Goal: Transaction & Acquisition: Purchase product/service

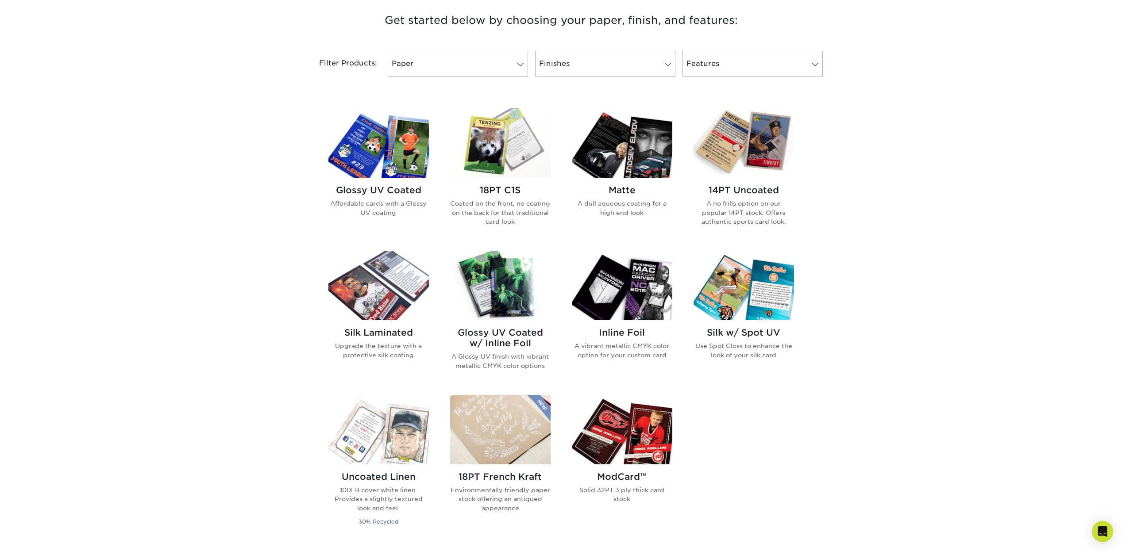
scroll to position [339, 0]
click at [632, 305] on img at bounding box center [622, 284] width 100 height 69
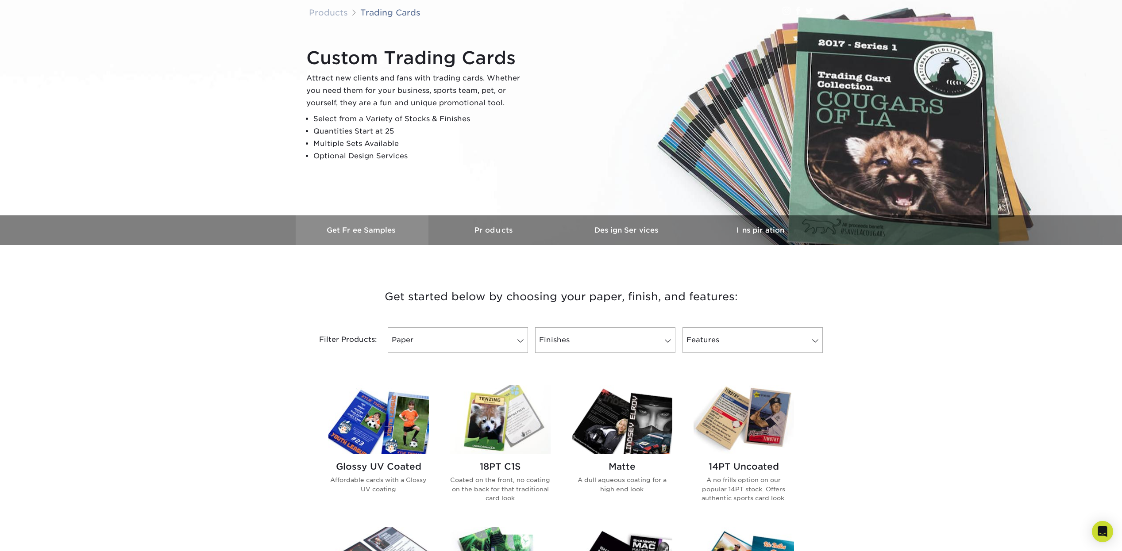
scroll to position [172, 0]
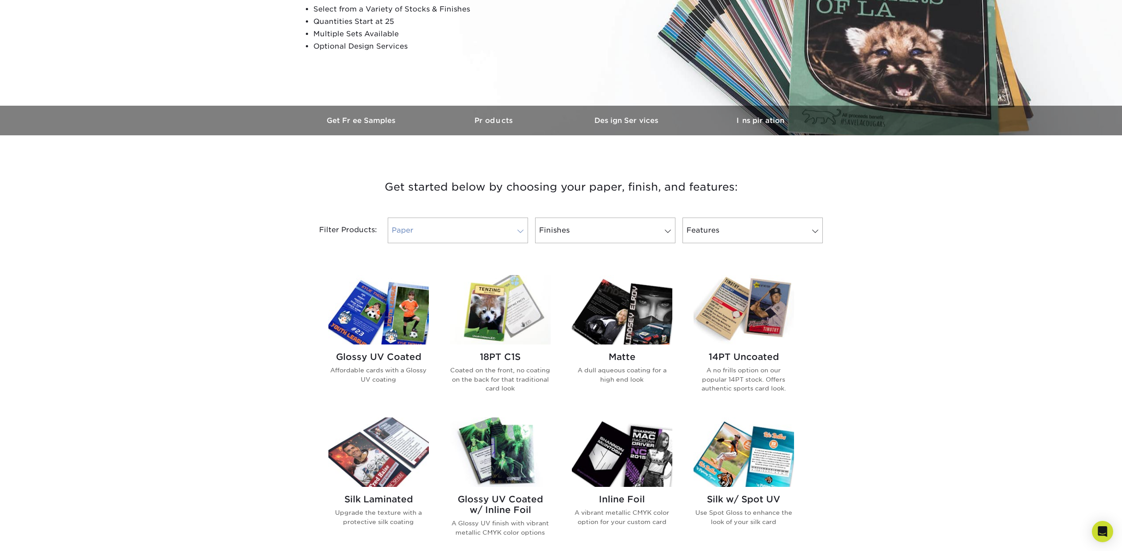
click at [452, 238] on link "Paper" at bounding box center [458, 231] width 140 height 26
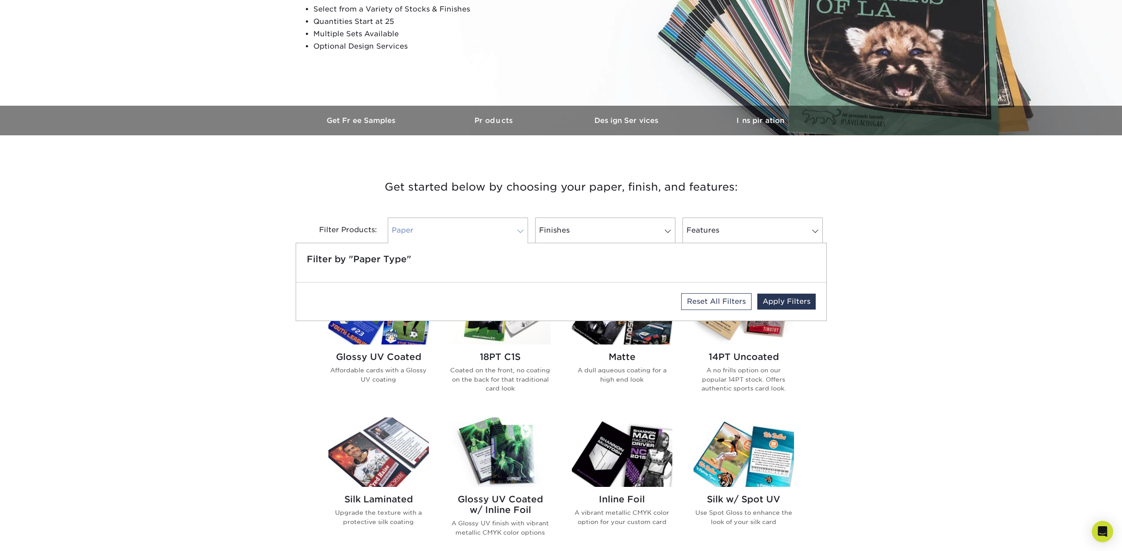
click at [452, 238] on link "Paper" at bounding box center [458, 231] width 140 height 26
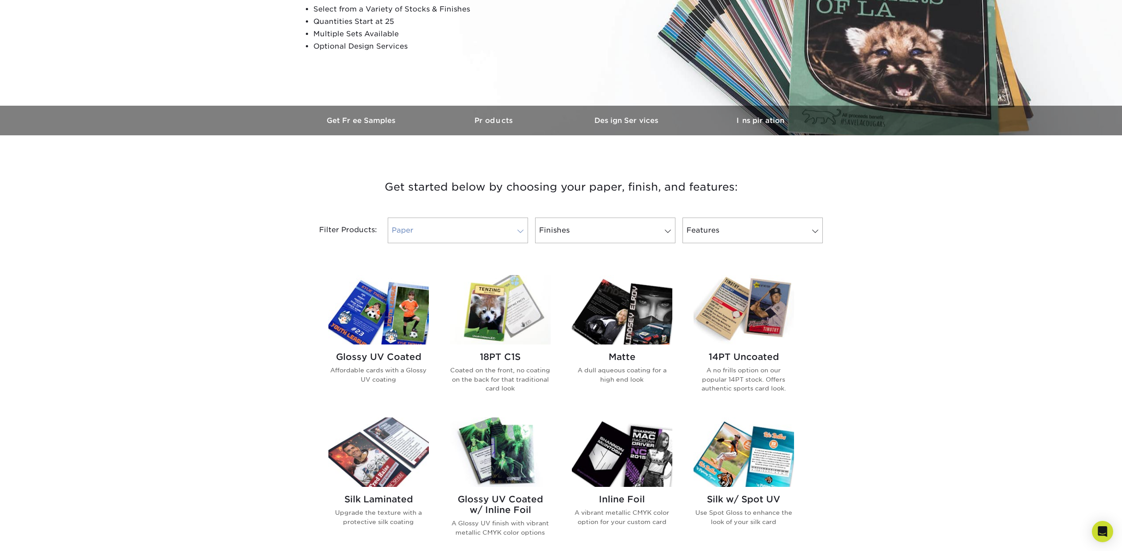
click at [494, 232] on link "Paper" at bounding box center [458, 231] width 140 height 26
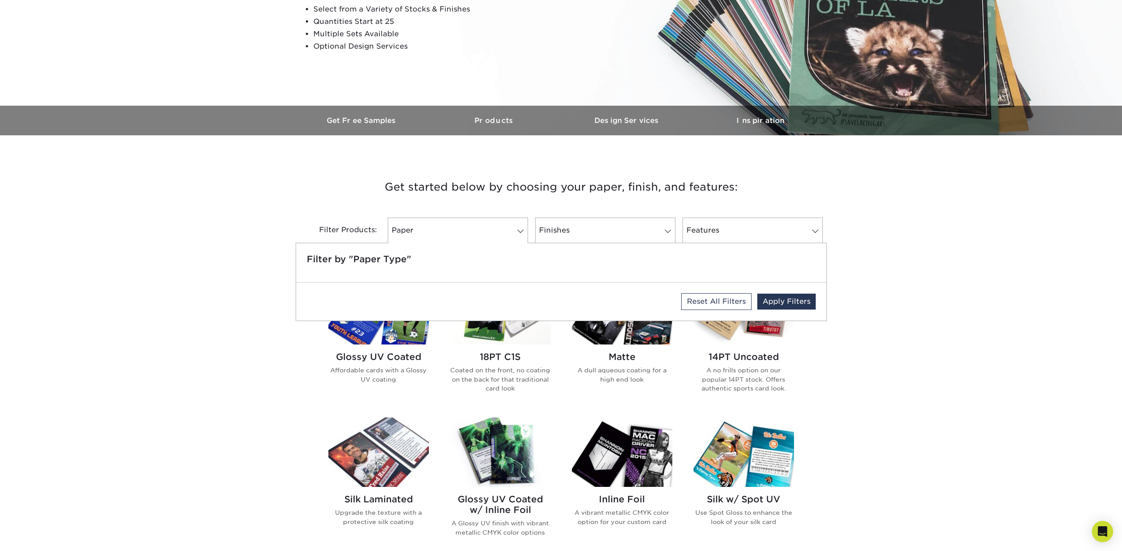
click at [241, 228] on div "Get started below by choosing your paper, finish, and features: Filtered Matche…" at bounding box center [561, 487] width 1122 height 660
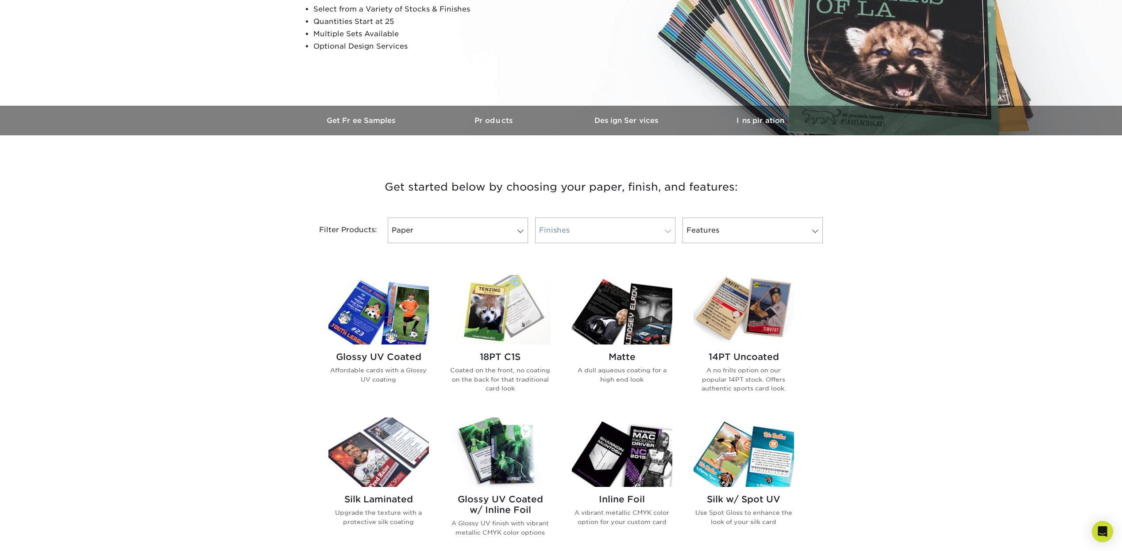
click at [672, 222] on link "Finishes" at bounding box center [605, 231] width 140 height 26
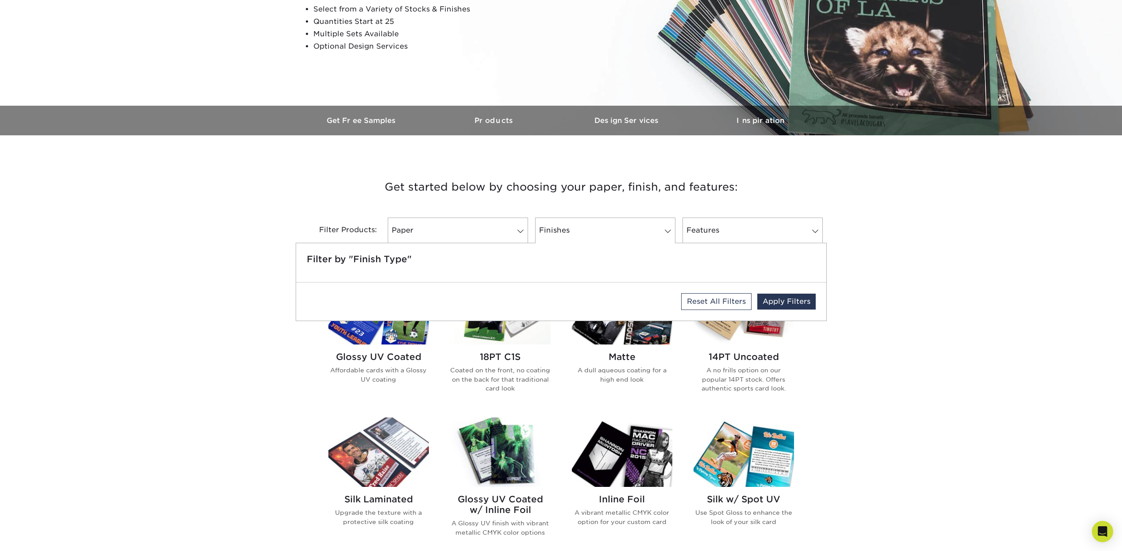
click at [283, 217] on div "Get started below by choosing your paper, finish, and features: Filtered Matche…" at bounding box center [561, 487] width 1122 height 660
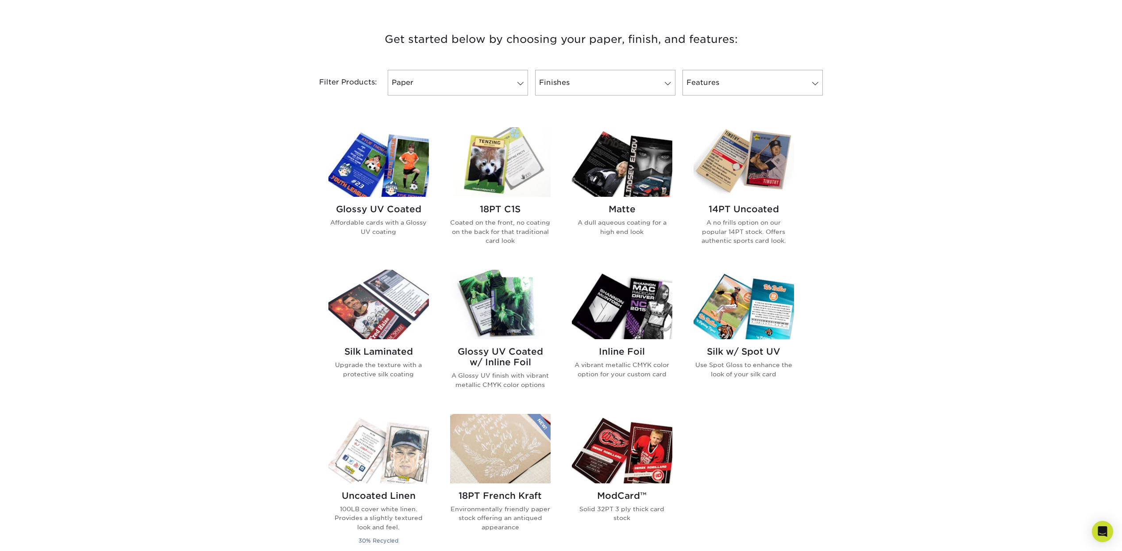
scroll to position [360, 0]
